Goal: Task Accomplishment & Management: Use online tool/utility

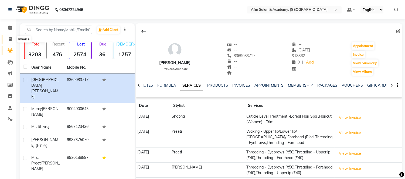
click at [9, 40] on icon at bounding box center [10, 39] width 3 height 4
select select "service"
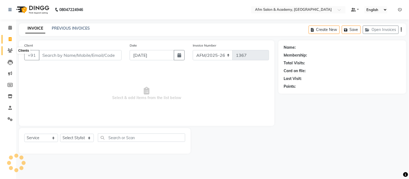
click at [11, 53] on icon at bounding box center [10, 51] width 5 height 4
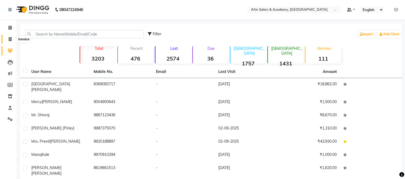
click at [9, 37] on icon at bounding box center [10, 39] width 3 height 4
select select "service"
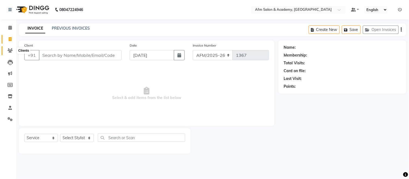
click at [6, 53] on span at bounding box center [9, 51] width 9 height 6
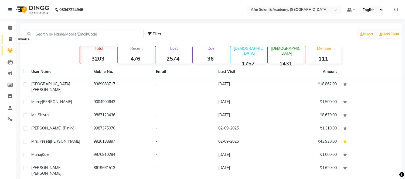
click at [9, 39] on icon at bounding box center [10, 39] width 3 height 4
select select "service"
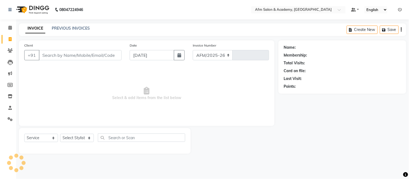
select select "3437"
type input "1367"
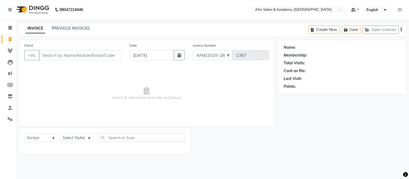
click at [55, 55] on input "Client" at bounding box center [80, 55] width 83 height 10
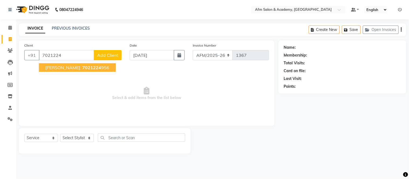
click at [68, 68] on span "[PERSON_NAME]" at bounding box center [62, 67] width 35 height 5
type input "7021224956"
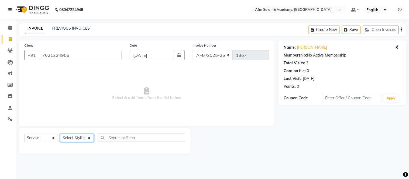
click at [89, 139] on select "Select Stylist AFM [PERSON_NAME] [PERSON_NAME] [PERSON_NAME] Front Desk [PERSON…" at bounding box center [77, 138] width 34 height 8
select select "45538"
click at [60, 134] on select "Select Stylist AFM [PERSON_NAME] [PERSON_NAME] [PERSON_NAME] Front Desk [PERSON…" at bounding box center [77, 138] width 34 height 8
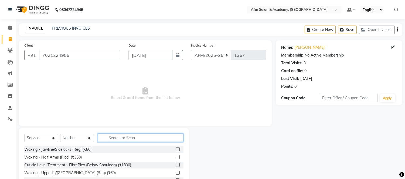
click at [117, 140] on input "text" at bounding box center [141, 138] width 86 height 8
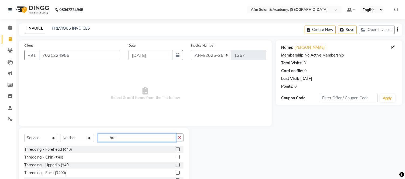
type input "thre"
click at [176, 150] on label at bounding box center [178, 150] width 4 height 4
click at [176, 150] on input "checkbox" at bounding box center [178, 150] width 4 height 4
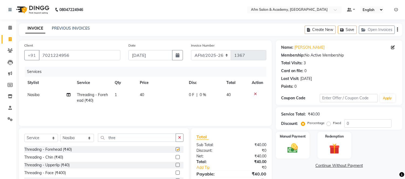
checkbox input "false"
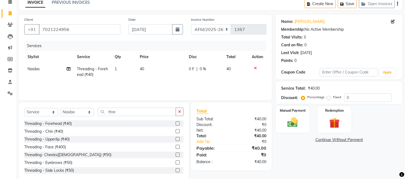
scroll to position [36, 0]
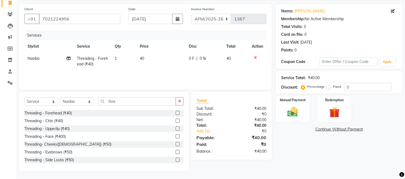
click at [176, 153] on label at bounding box center [178, 152] width 4 height 4
click at [176, 153] on input "checkbox" at bounding box center [178, 153] width 4 height 4
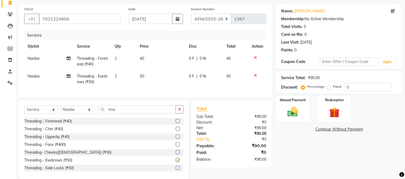
checkbox input "false"
click at [126, 112] on input "thre" at bounding box center [137, 110] width 78 height 8
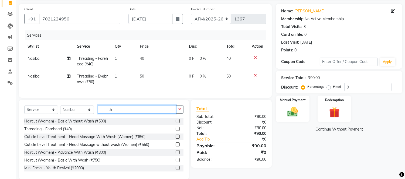
type input "t"
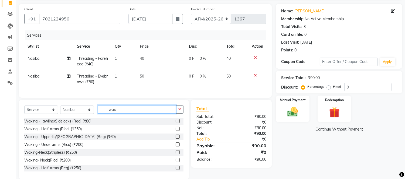
type input "wax"
click at [176, 139] on label at bounding box center [178, 137] width 4 height 4
click at [176, 139] on input "checkbox" at bounding box center [178, 137] width 4 height 4
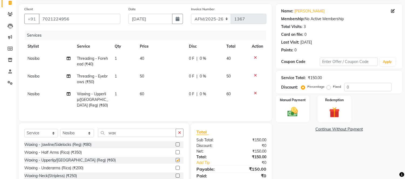
checkbox input "false"
click at [297, 110] on img at bounding box center [293, 112] width 18 height 13
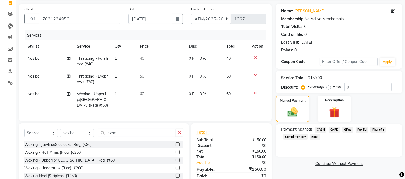
click at [347, 130] on span "GPay" at bounding box center [347, 130] width 11 height 6
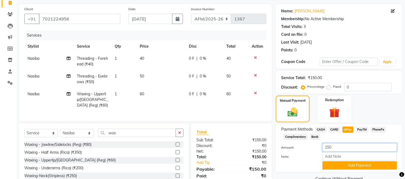
click at [328, 147] on input "150" at bounding box center [360, 148] width 74 height 8
type input "250"
click at [356, 164] on button "Add Payment" at bounding box center [360, 166] width 74 height 8
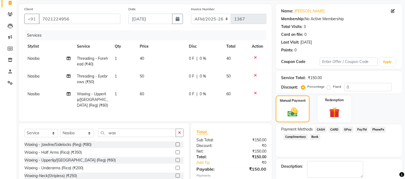
scroll to position [77, 0]
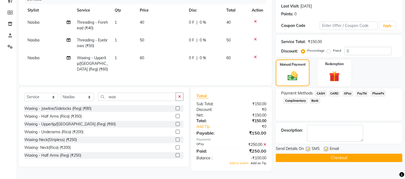
click at [261, 164] on span "Add as Tip" at bounding box center [259, 164] width 16 height 4
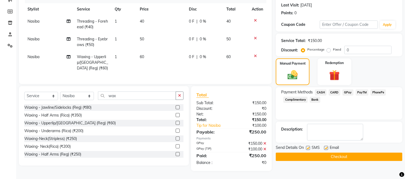
click at [306, 153] on button "Checkout" at bounding box center [339, 157] width 127 height 8
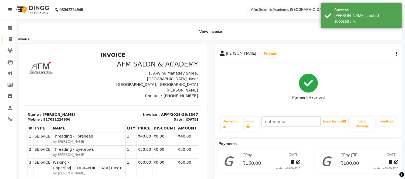
click at [9, 40] on icon at bounding box center [10, 39] width 3 height 4
select select "service"
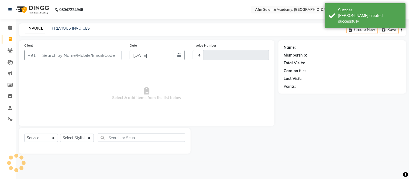
type input "1368"
select select "3437"
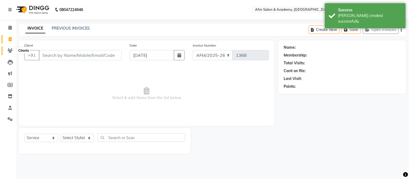
click at [8, 50] on icon at bounding box center [10, 51] width 5 height 4
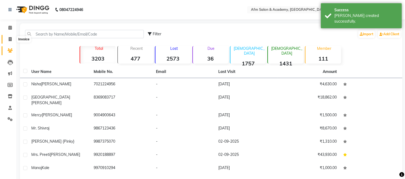
click at [9, 39] on icon at bounding box center [10, 39] width 3 height 4
select select "service"
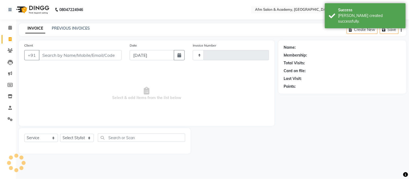
type input "1368"
select select "3437"
